Goal: Navigation & Orientation: Find specific page/section

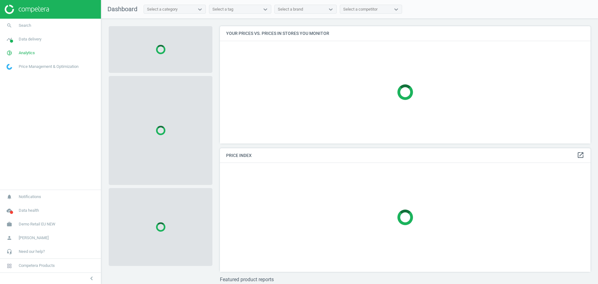
scroll to position [129, 377]
click at [27, 224] on span "Demo Retail EU NEW" at bounding box center [37, 224] width 37 height 6
click at [23, 206] on span "Switch campaign" at bounding box center [21, 205] width 28 height 5
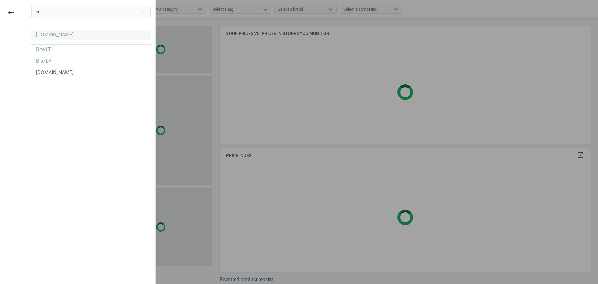
type input "bi"
click at [37, 33] on div "bi.ua" at bounding box center [54, 34] width 37 height 7
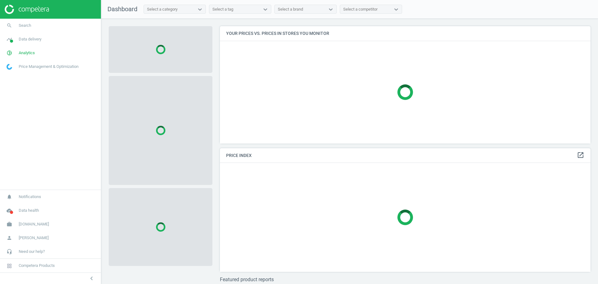
scroll to position [129, 377]
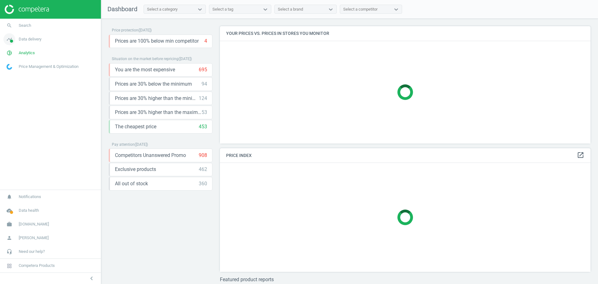
click at [36, 40] on span "Data delivery" at bounding box center [30, 39] width 23 height 6
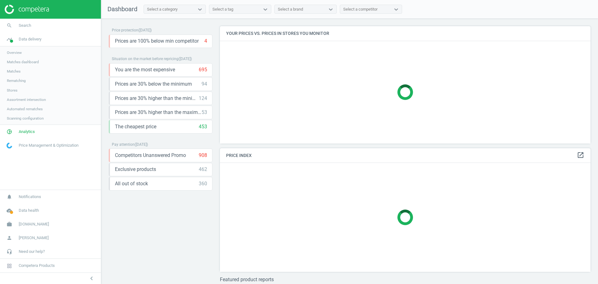
click at [13, 89] on span "Stores" at bounding box center [12, 90] width 11 height 5
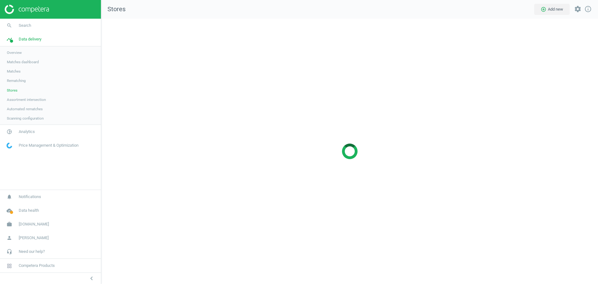
scroll to position [277, 509]
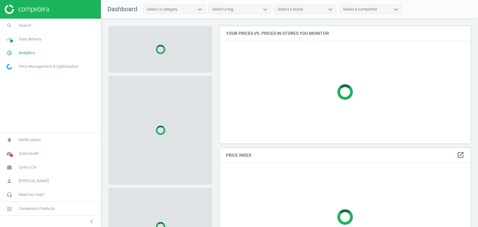
scroll to position [127, 256]
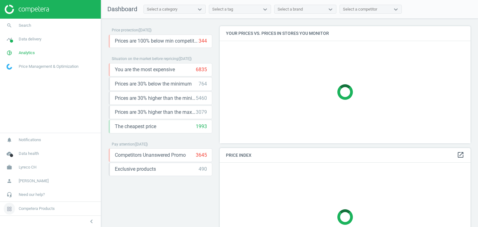
click at [54, 210] on span "Competera Products" at bounding box center [37, 209] width 36 height 6
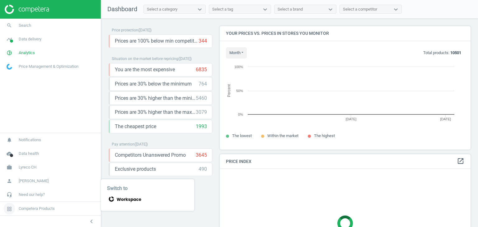
scroll to position [133, 256]
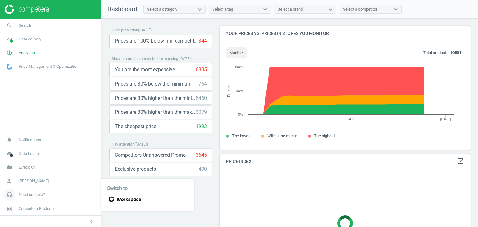
click at [41, 196] on span "Need our help?" at bounding box center [32, 195] width 26 height 6
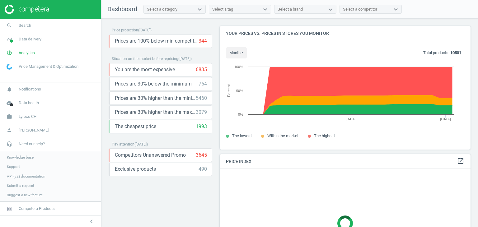
click at [20, 158] on span "Knowledge base" at bounding box center [20, 157] width 27 height 5
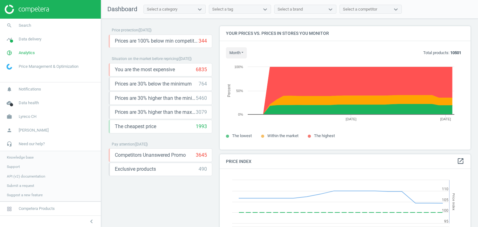
scroll to position [153, 256]
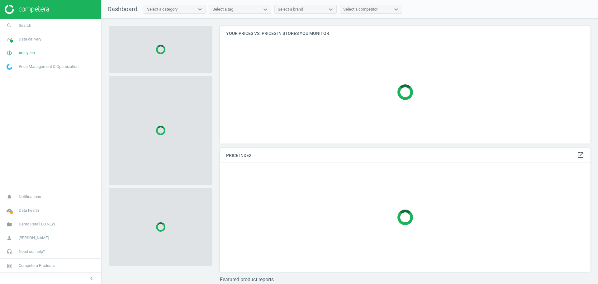
scroll to position [129, 377]
click at [46, 222] on span "Demo Retail EU NEW" at bounding box center [37, 224] width 37 height 6
click at [18, 210] on link "Switch campaign" at bounding box center [50, 205] width 101 height 9
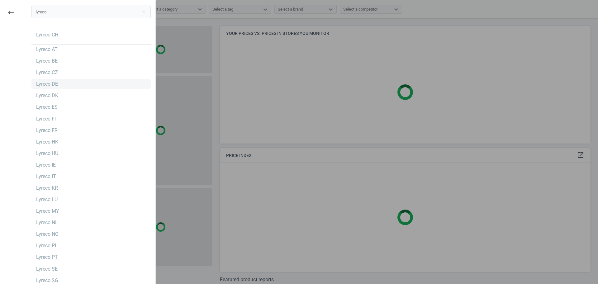
type input "lyreco"
click at [39, 87] on div "Lyreco DE" at bounding box center [47, 84] width 22 height 7
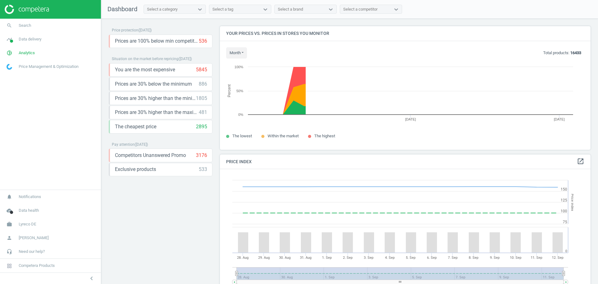
scroll to position [155, 377]
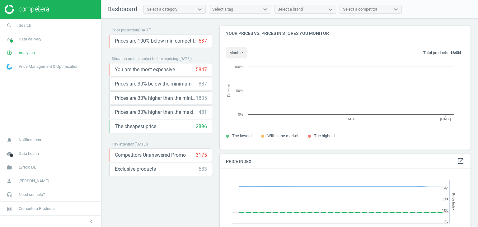
scroll to position [133, 256]
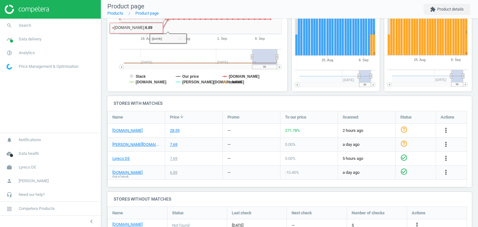
scroll to position [145, 0]
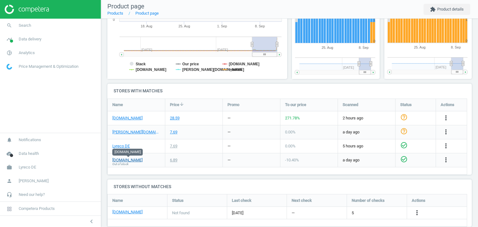
click at [127, 161] on link "[DOMAIN_NAME]" at bounding box center [127, 161] width 30 height 6
